Goal: Task Accomplishment & Management: Manage account settings

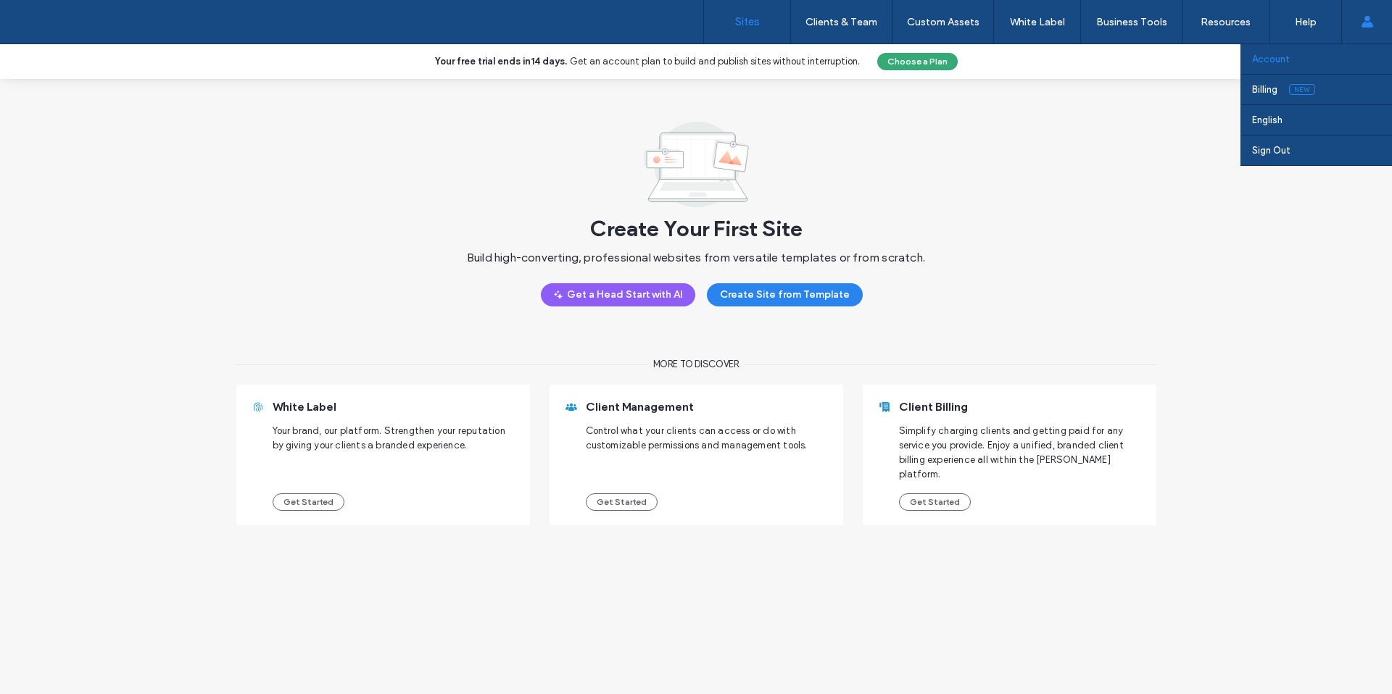
click at [1277, 63] on label "Account" at bounding box center [1271, 59] width 38 height 11
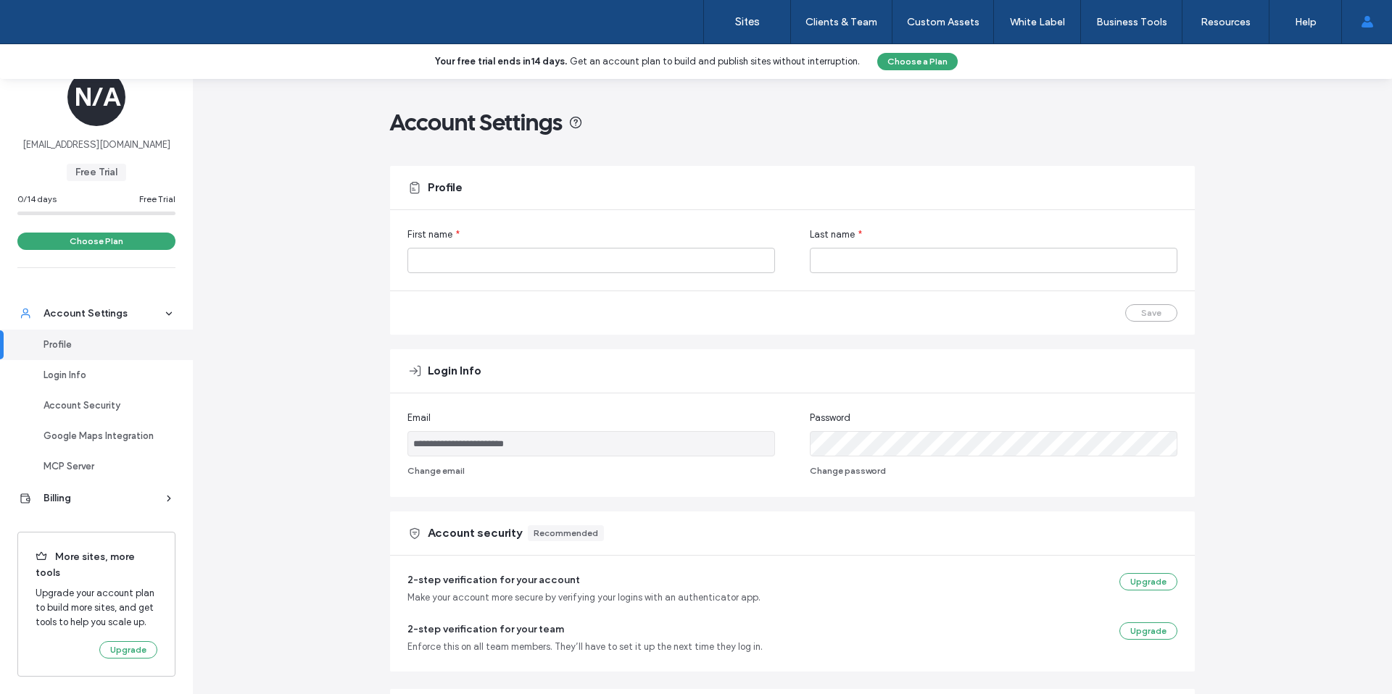
scroll to position [54, 0]
click at [328, 128] on div "**********" at bounding box center [792, 630] width 1199 height 1103
click at [70, 338] on div "Profile" at bounding box center [102, 345] width 119 height 14
click at [76, 368] on div "Login Info" at bounding box center [102, 375] width 119 height 14
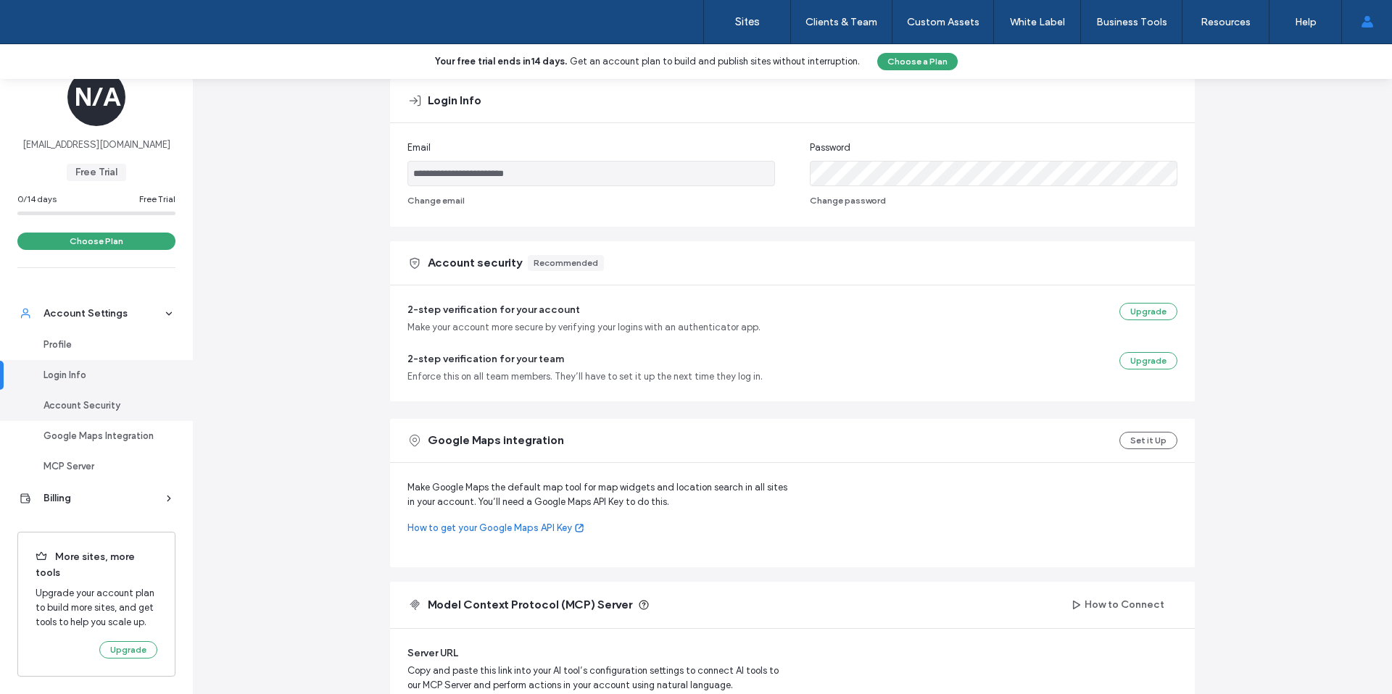
click at [87, 399] on div "Account Security" at bounding box center [102, 406] width 119 height 14
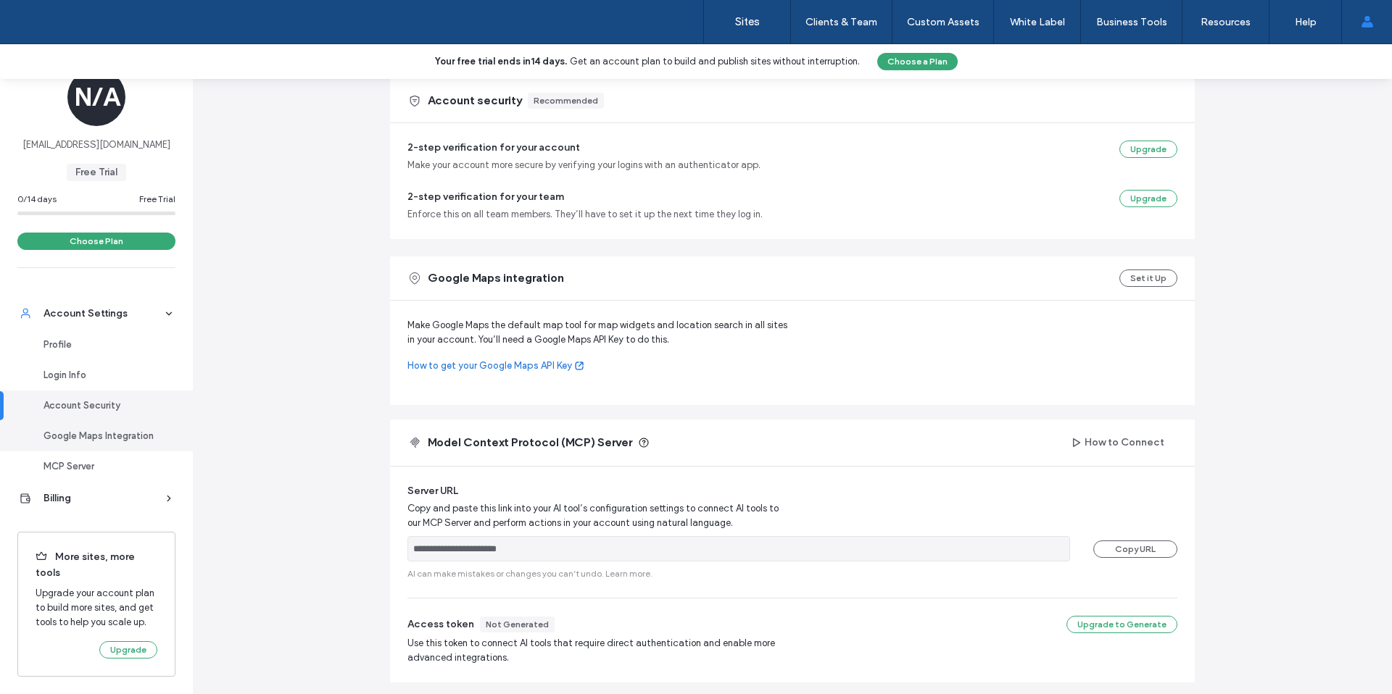
click at [97, 421] on link "Google Maps Integration" at bounding box center [96, 436] width 193 height 30
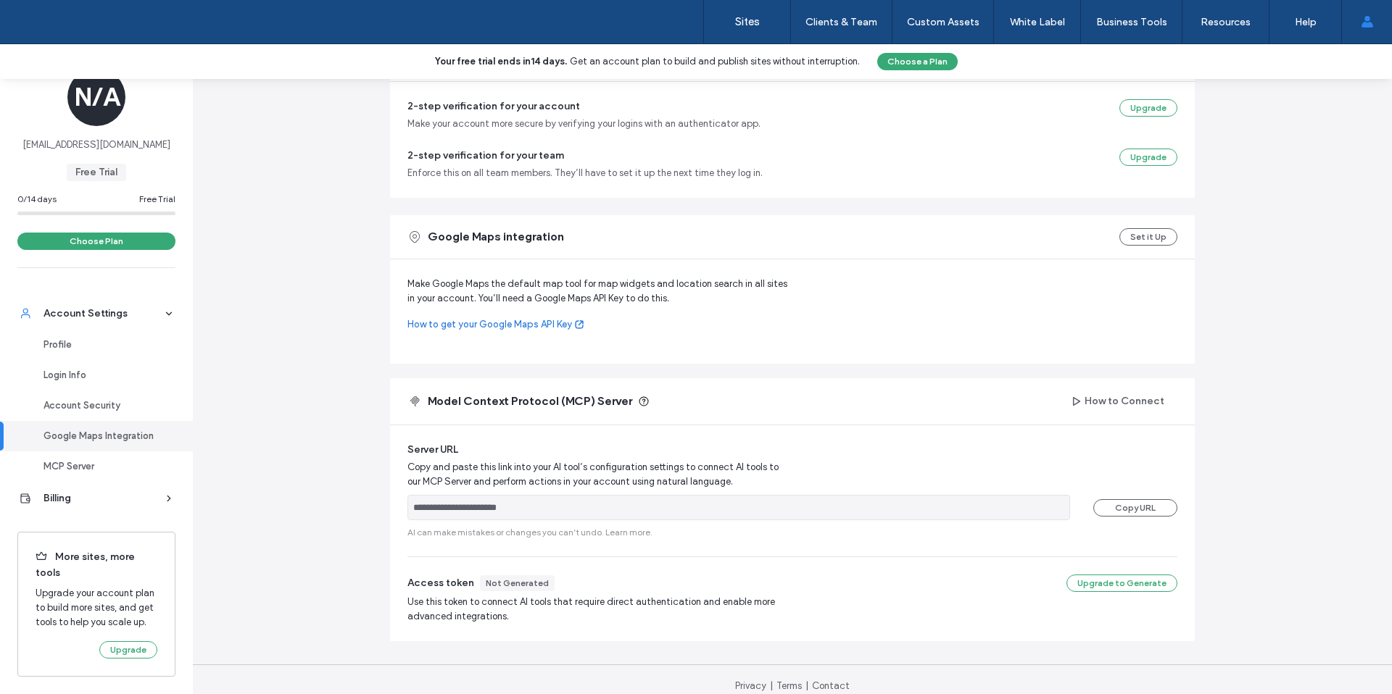
scroll to position [487, 0]
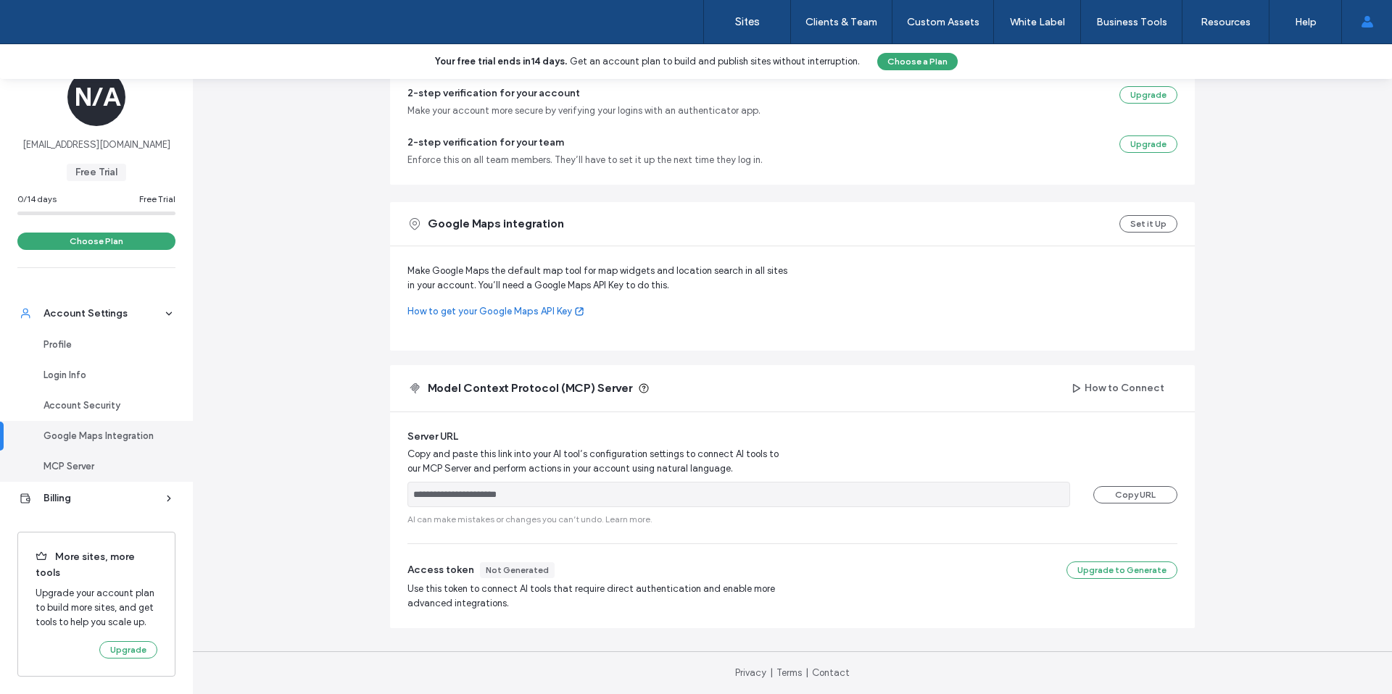
click at [83, 460] on div "MCP Server" at bounding box center [102, 467] width 119 height 14
click at [86, 491] on div "Billing" at bounding box center [102, 498] width 119 height 14
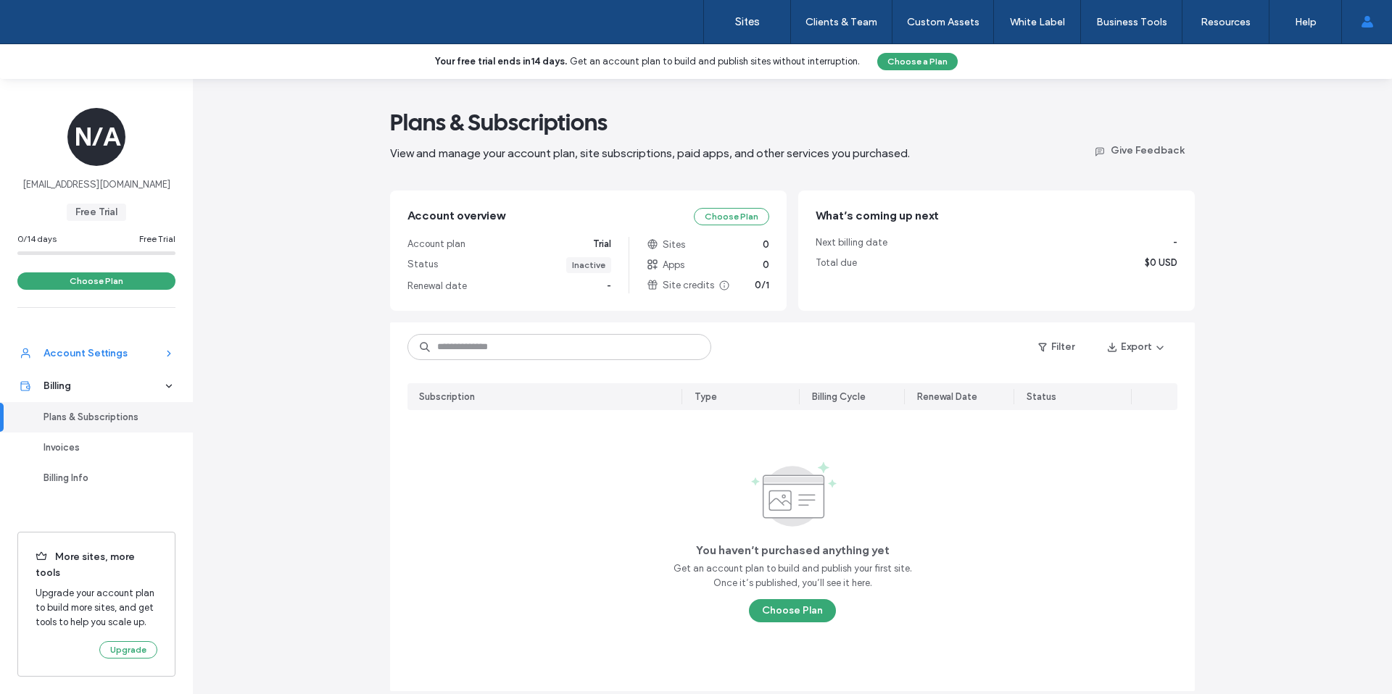
click at [75, 363] on link "Account Settings" at bounding box center [96, 353] width 193 height 33
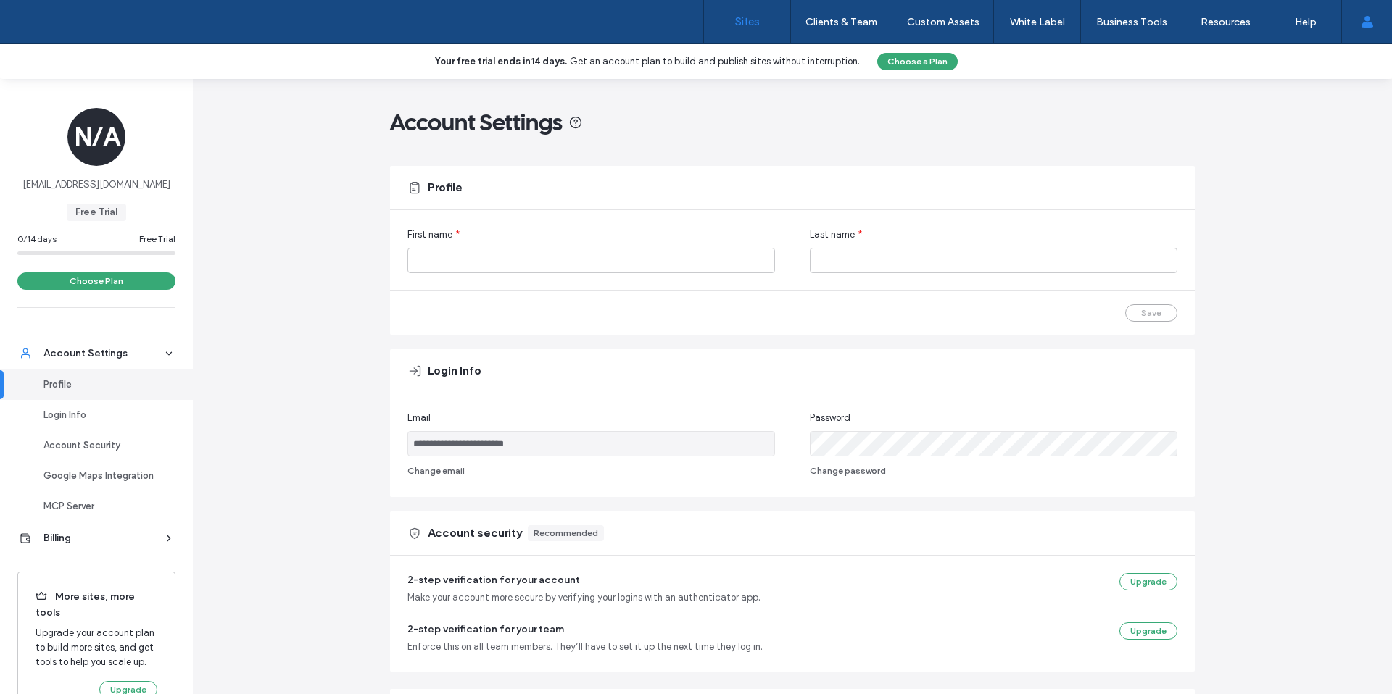
click at [757, 30] on link "Sites" at bounding box center [747, 21] width 86 height 43
